Goal: Task Accomplishment & Management: Manage account settings

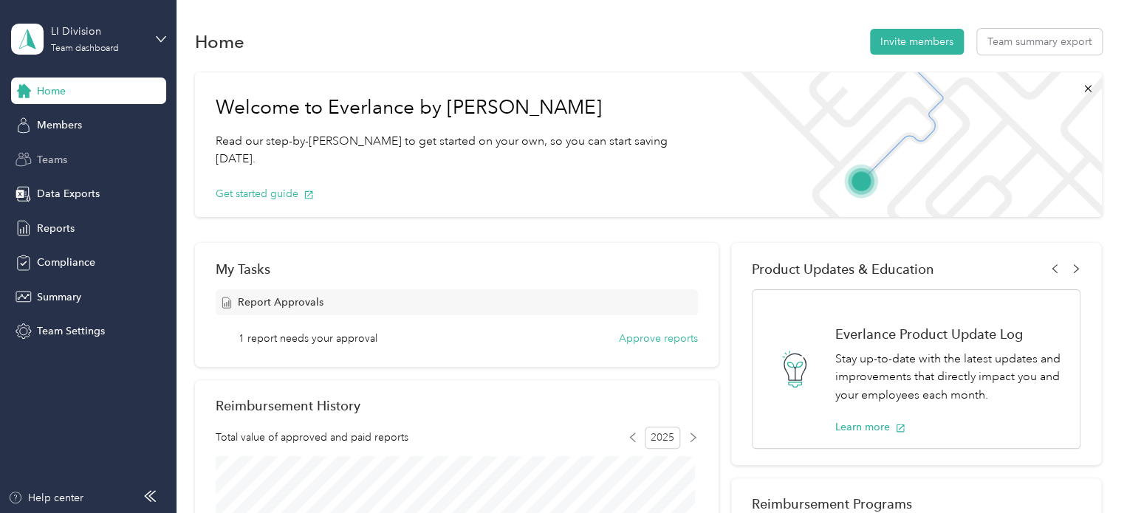
click at [100, 159] on div "Teams" at bounding box center [88, 159] width 155 height 27
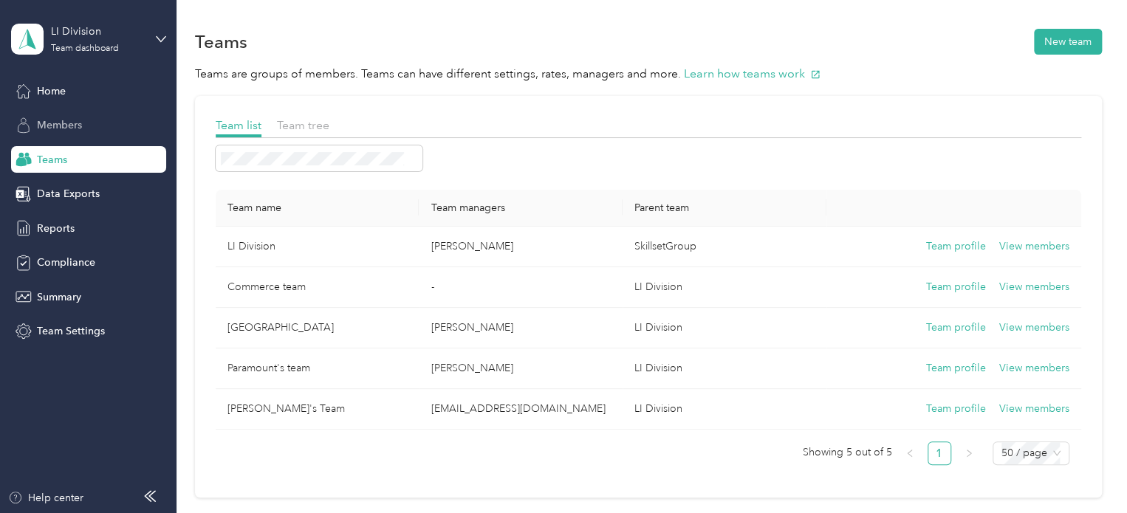
click at [97, 127] on div "Members" at bounding box center [88, 125] width 155 height 27
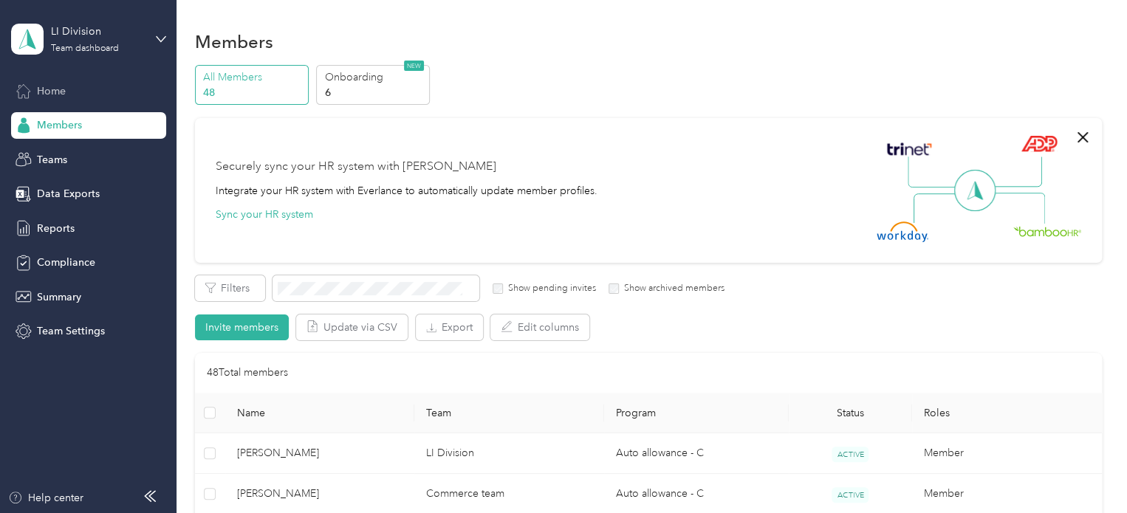
click at [117, 88] on div "Home" at bounding box center [88, 91] width 155 height 27
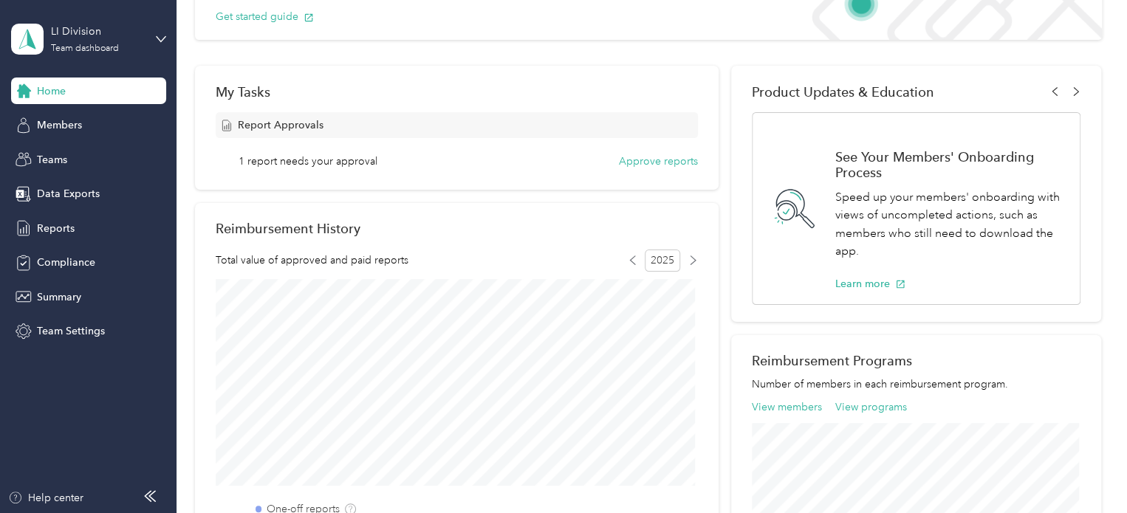
scroll to position [177, 0]
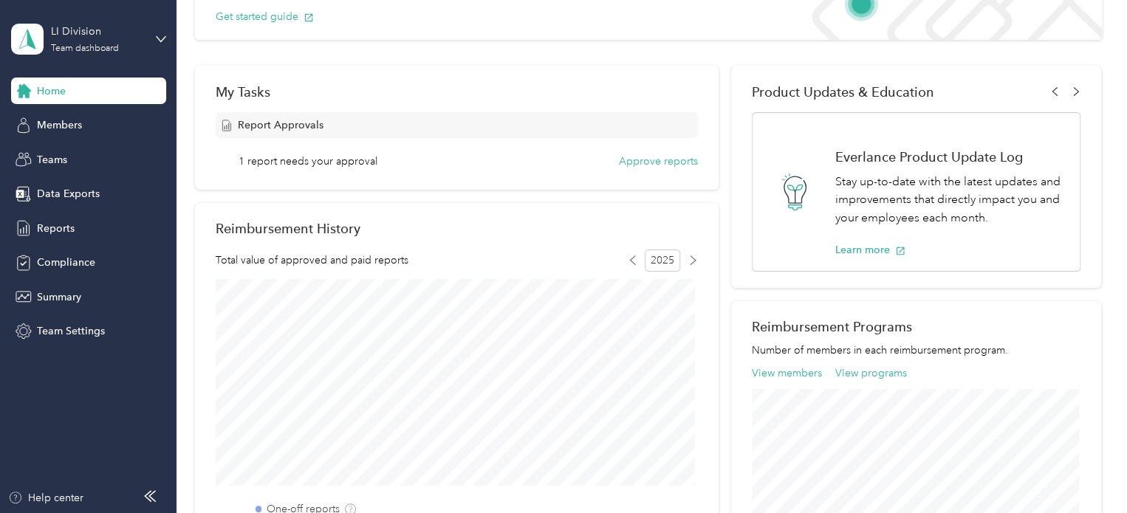
click at [488, 107] on div "My Tasks Report Approvals 1 report needs your approval Approve reports" at bounding box center [457, 128] width 524 height 124
click at [625, 163] on button "Approve reports" at bounding box center [658, 162] width 79 height 16
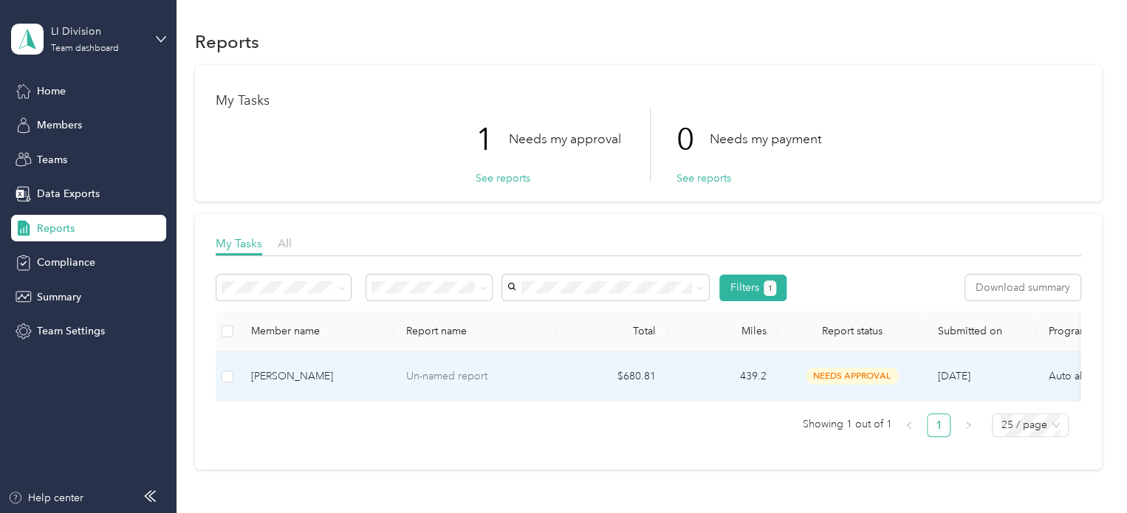
click at [340, 378] on div "[PERSON_NAME]" at bounding box center [316, 377] width 131 height 16
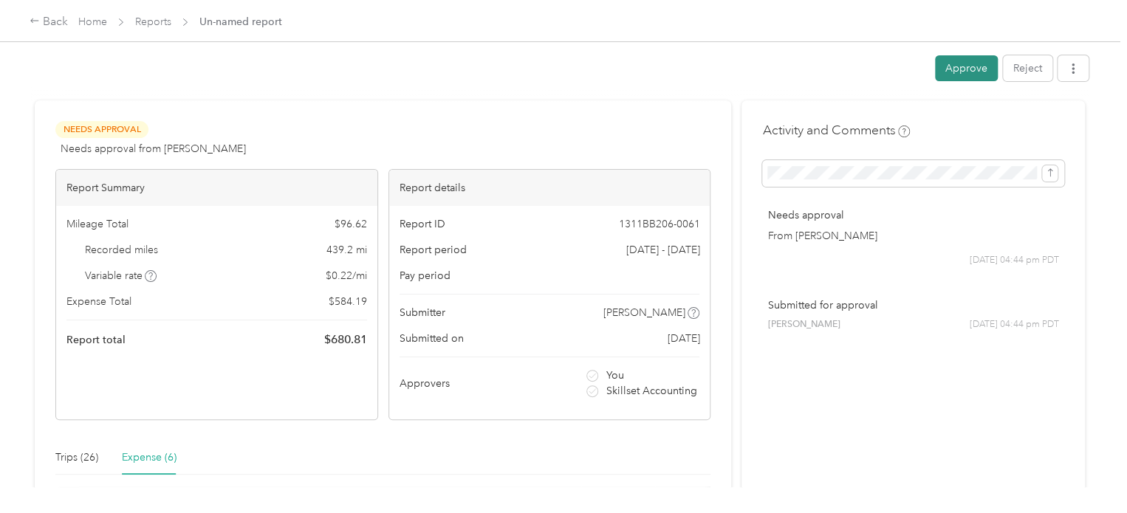
click at [943, 70] on button "Approve" at bounding box center [966, 68] width 63 height 26
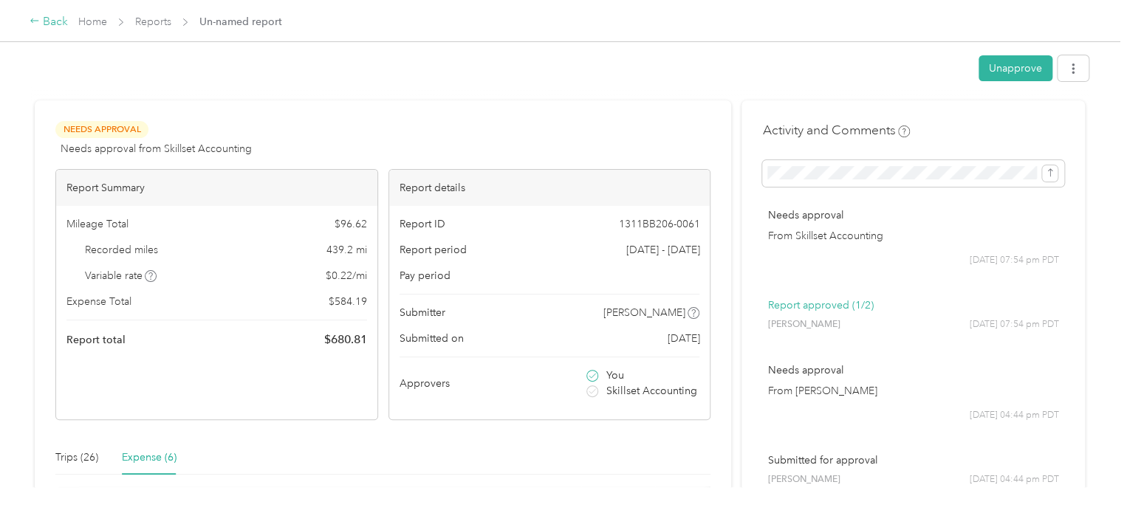
click at [48, 24] on div "Back" at bounding box center [49, 22] width 38 height 18
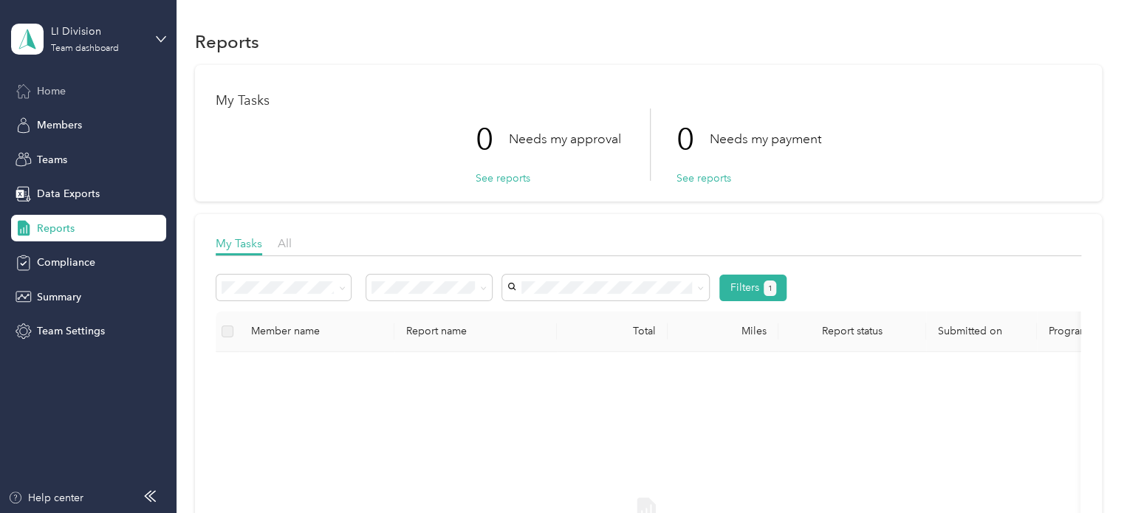
click at [64, 101] on div "Home" at bounding box center [88, 91] width 155 height 27
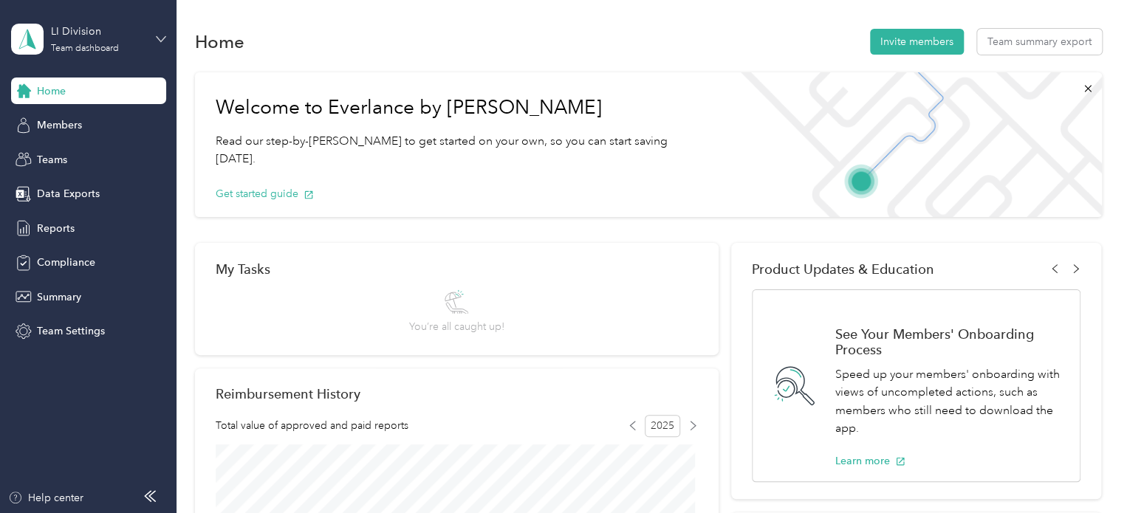
click at [160, 37] on icon at bounding box center [161, 39] width 10 height 10
click at [95, 151] on div "Personal dashboard" at bounding box center [70, 147] width 93 height 16
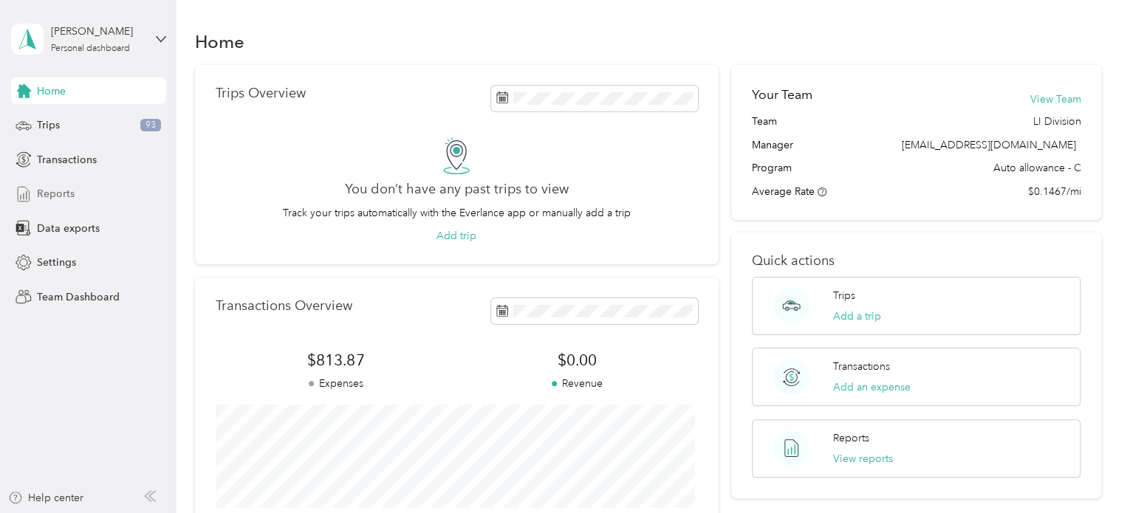
click at [72, 194] on span "Reports" at bounding box center [56, 194] width 38 height 16
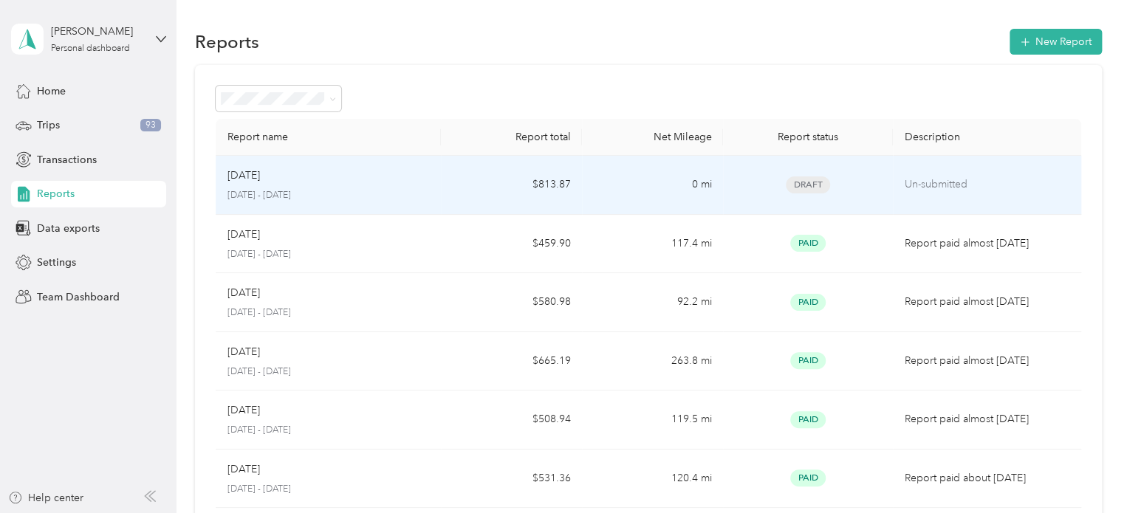
click at [991, 179] on p "Un-submitted" at bounding box center [987, 185] width 165 height 16
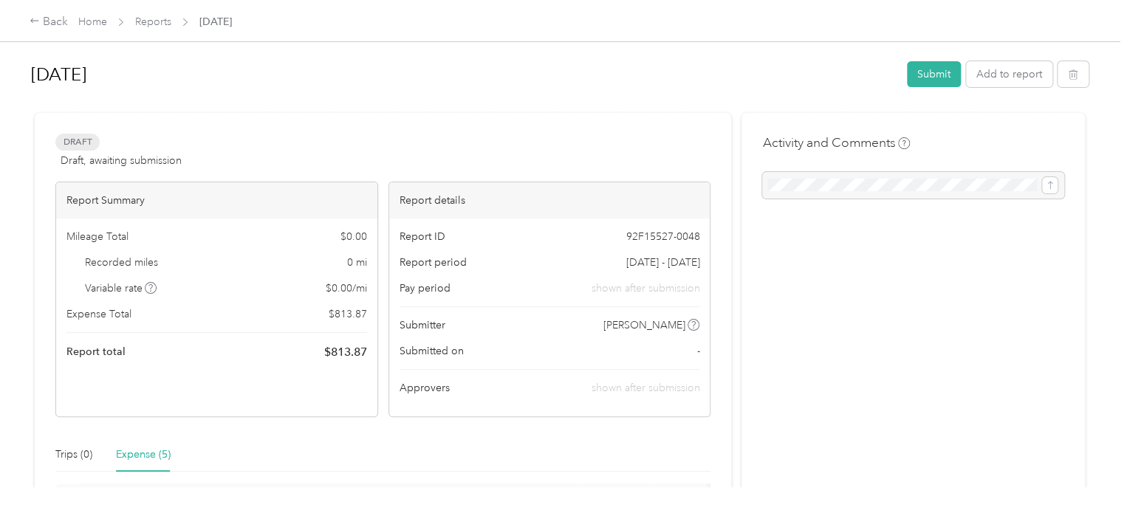
drag, startPoint x: 991, startPoint y: 179, endPoint x: 538, endPoint y: 245, distance: 457.6
click at [538, 245] on div "Draft Draft, awaiting submission View activity & comments Report Summary Mileag…" at bounding box center [560, 457] width 1051 height 689
click at [928, 83] on button "Submit" at bounding box center [934, 74] width 54 height 26
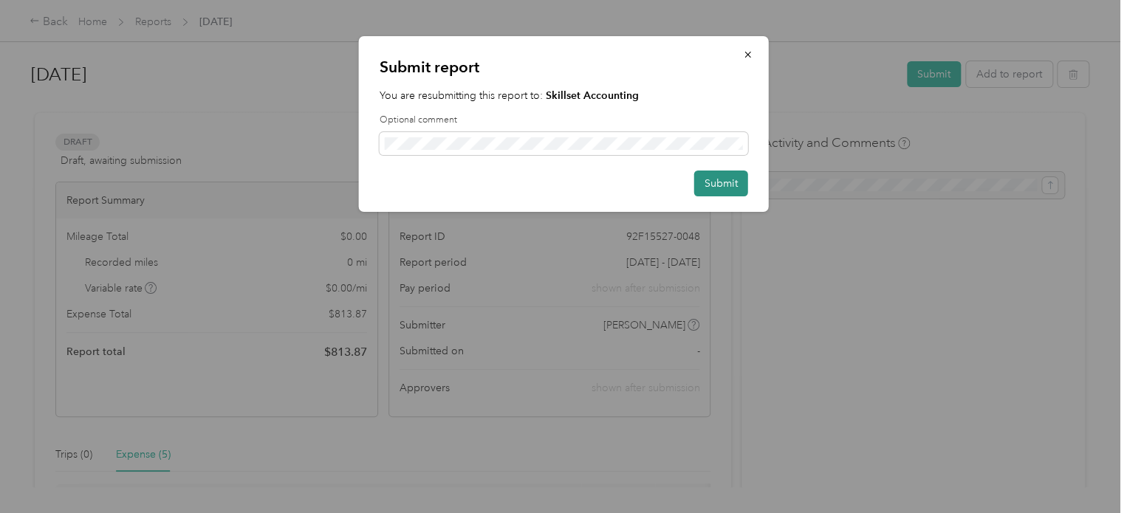
click at [725, 184] on button "Submit" at bounding box center [721, 184] width 54 height 26
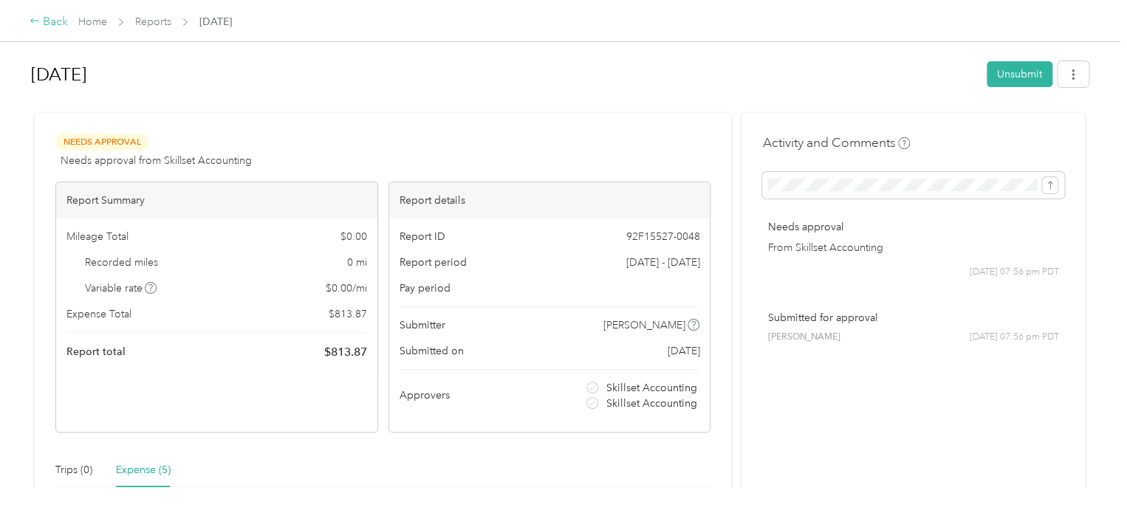
click at [62, 26] on div "Back" at bounding box center [49, 22] width 38 height 18
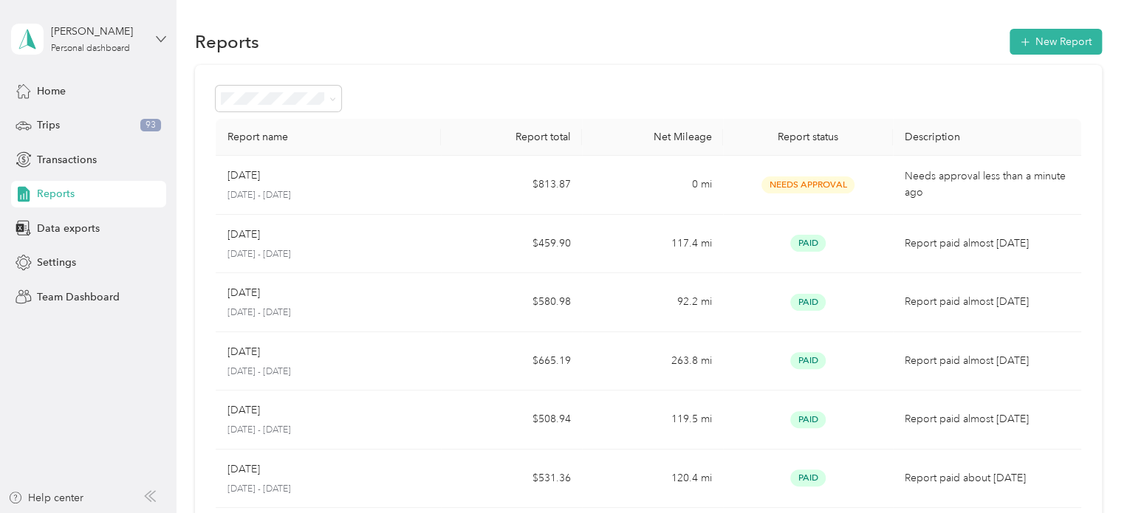
click at [157, 40] on icon at bounding box center [161, 39] width 10 height 10
click at [106, 187] on div "Log out" at bounding box center [166, 186] width 290 height 26
